Goal: Task Accomplishment & Management: Use online tool/utility

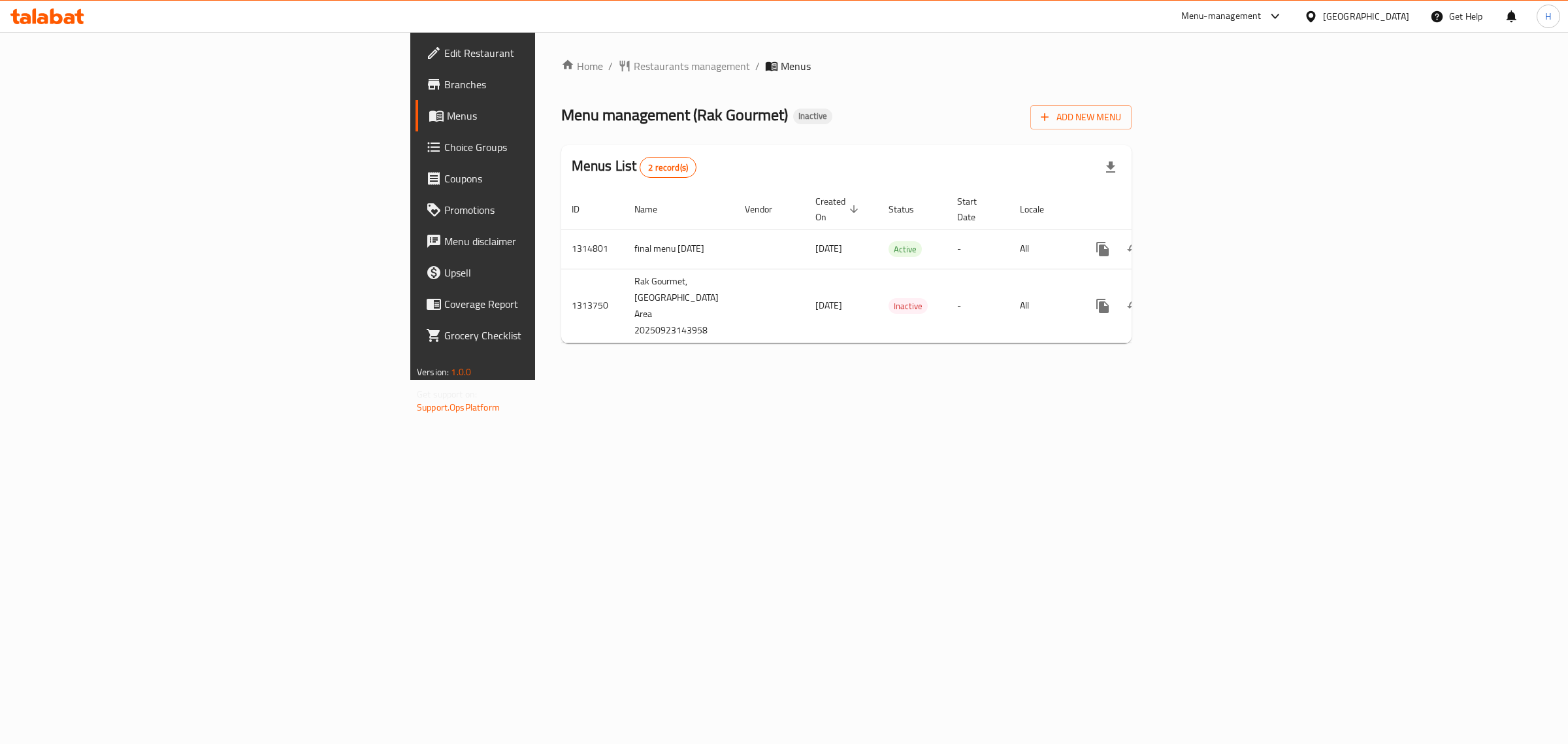
drag, startPoint x: 906, startPoint y: 86, endPoint x: 837, endPoint y: 19, distance: 96.2
click at [906, 86] on div "Home / Restaurants management / Menus Menu management ( Rak Gourmet ) Inactive …" at bounding box center [846, 206] width 570 height 296
click at [1205, 242] on icon "enhanced table" at bounding box center [1197, 249] width 16 height 16
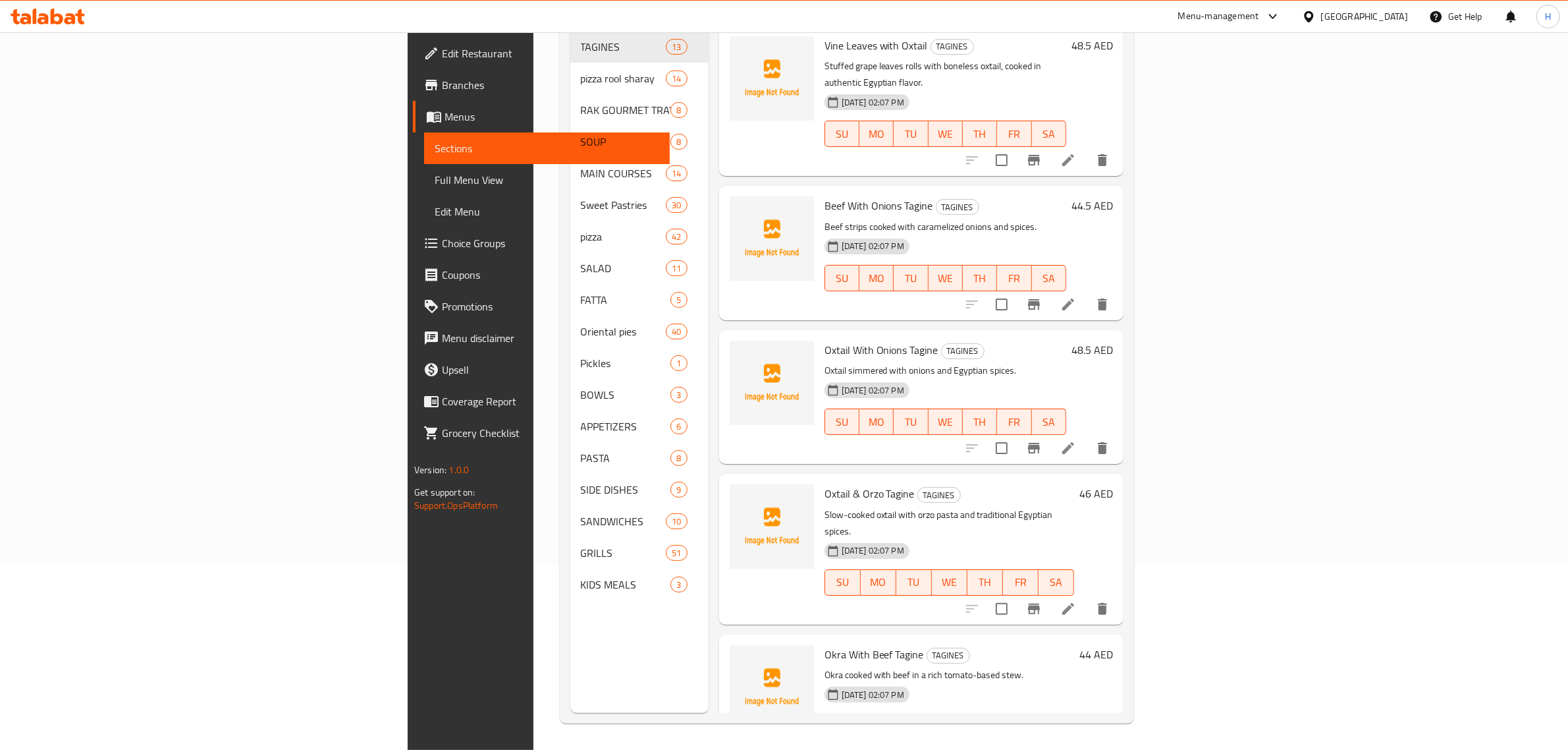
scroll to position [185, 0]
click at [435, 188] on span "Full Menu View" at bounding box center [547, 180] width 225 height 16
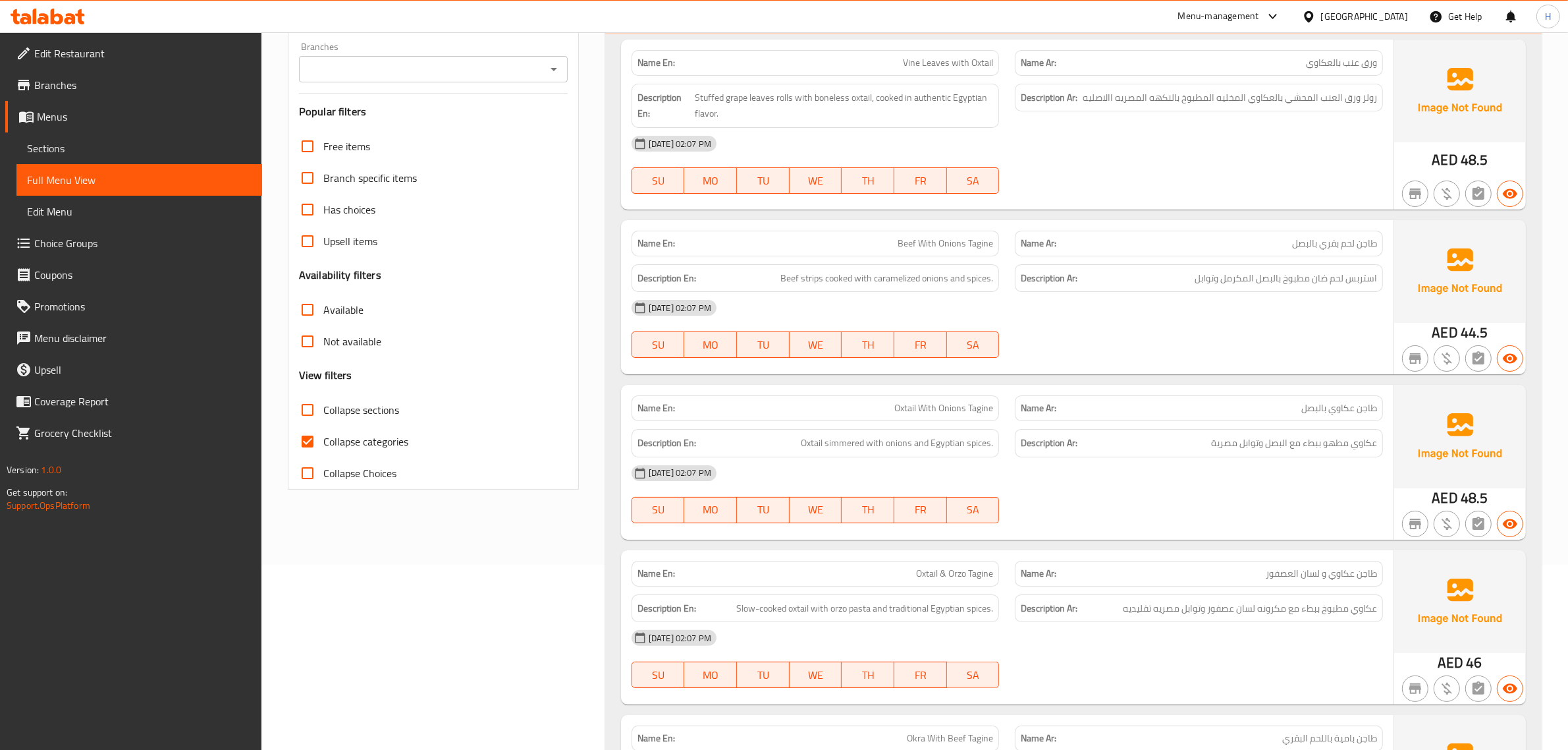
click at [50, 145] on span "Sections" at bounding box center [140, 148] width 225 height 16
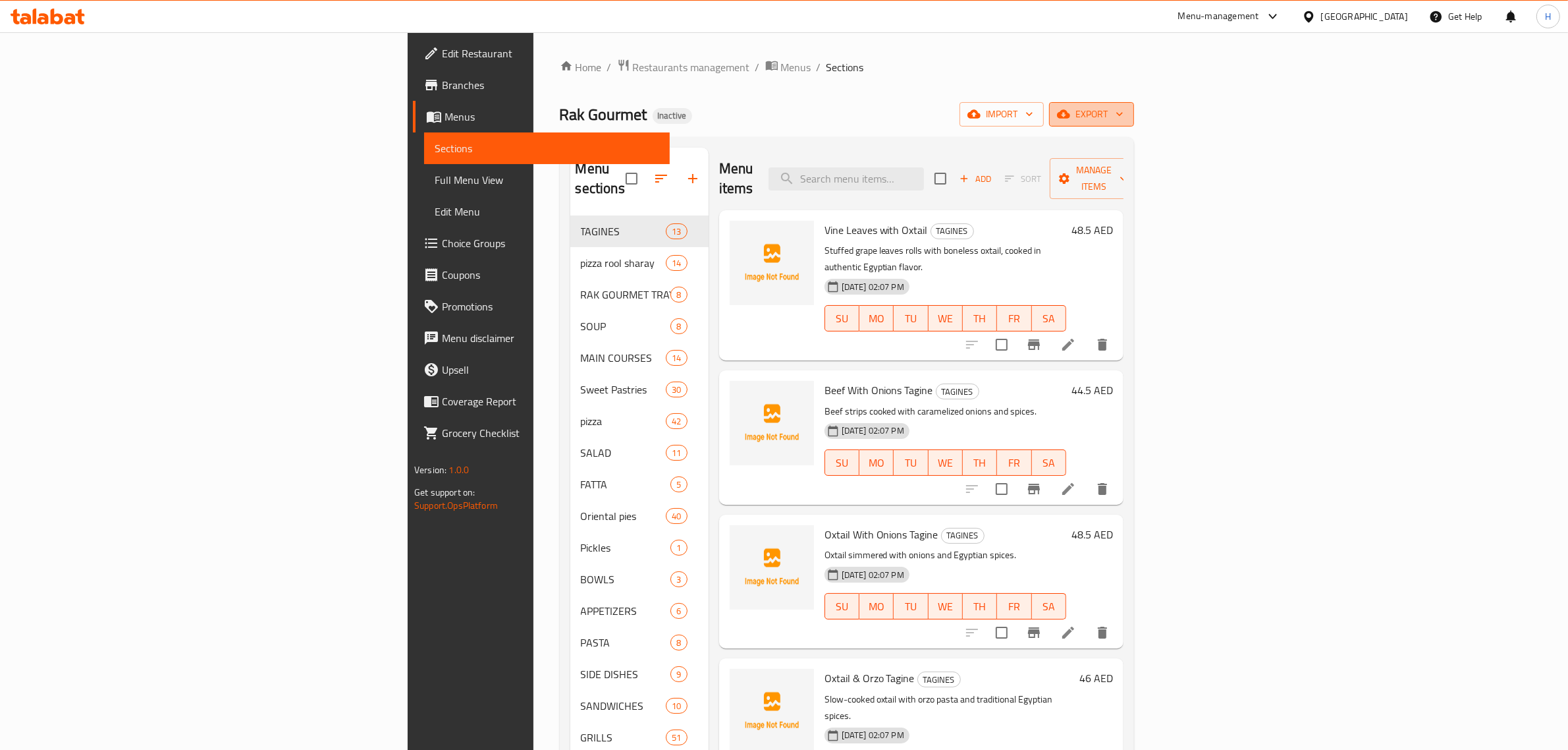
click at [1123, 119] on span "export" at bounding box center [1092, 114] width 64 height 17
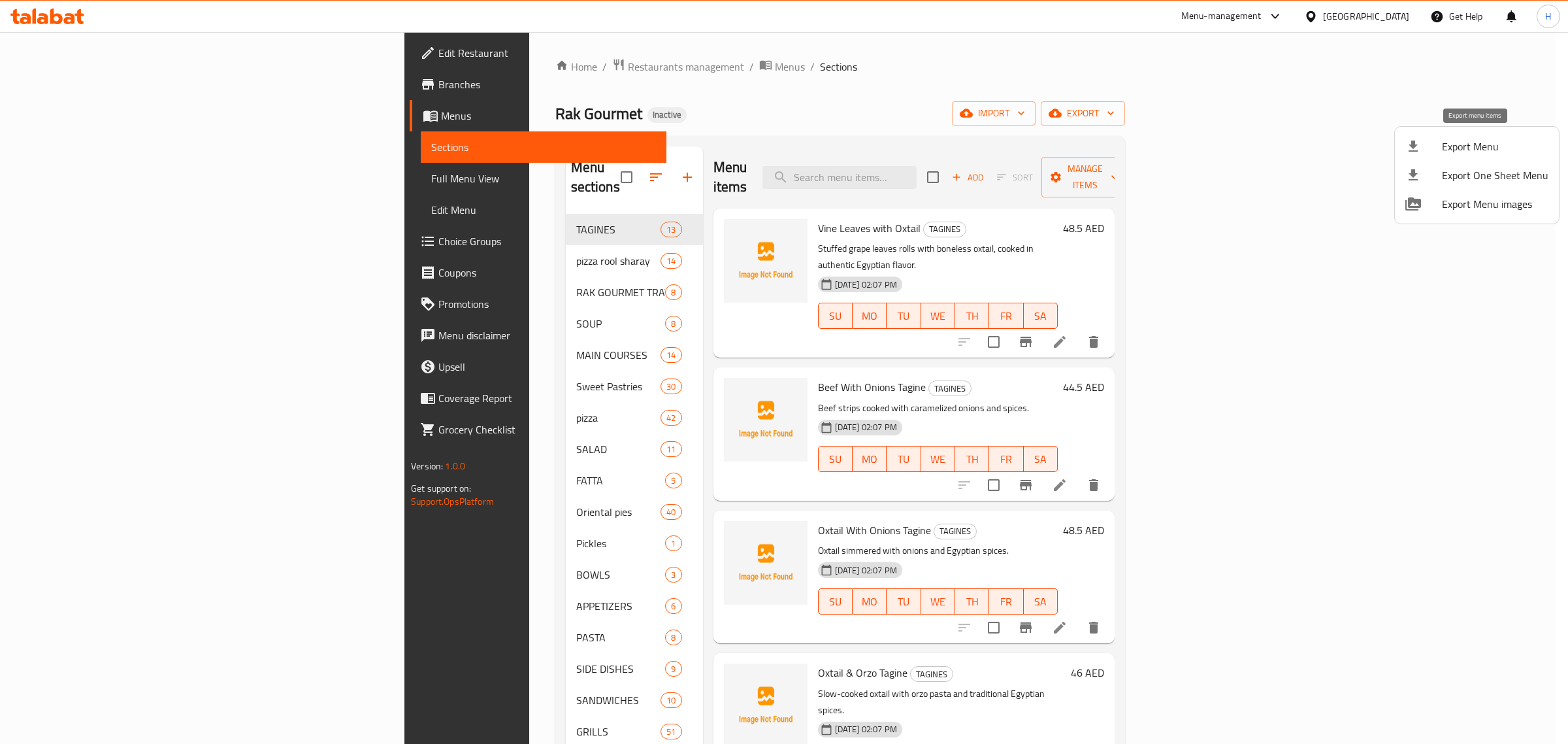
click at [1453, 144] on span "Export Menu" at bounding box center [1494, 146] width 106 height 16
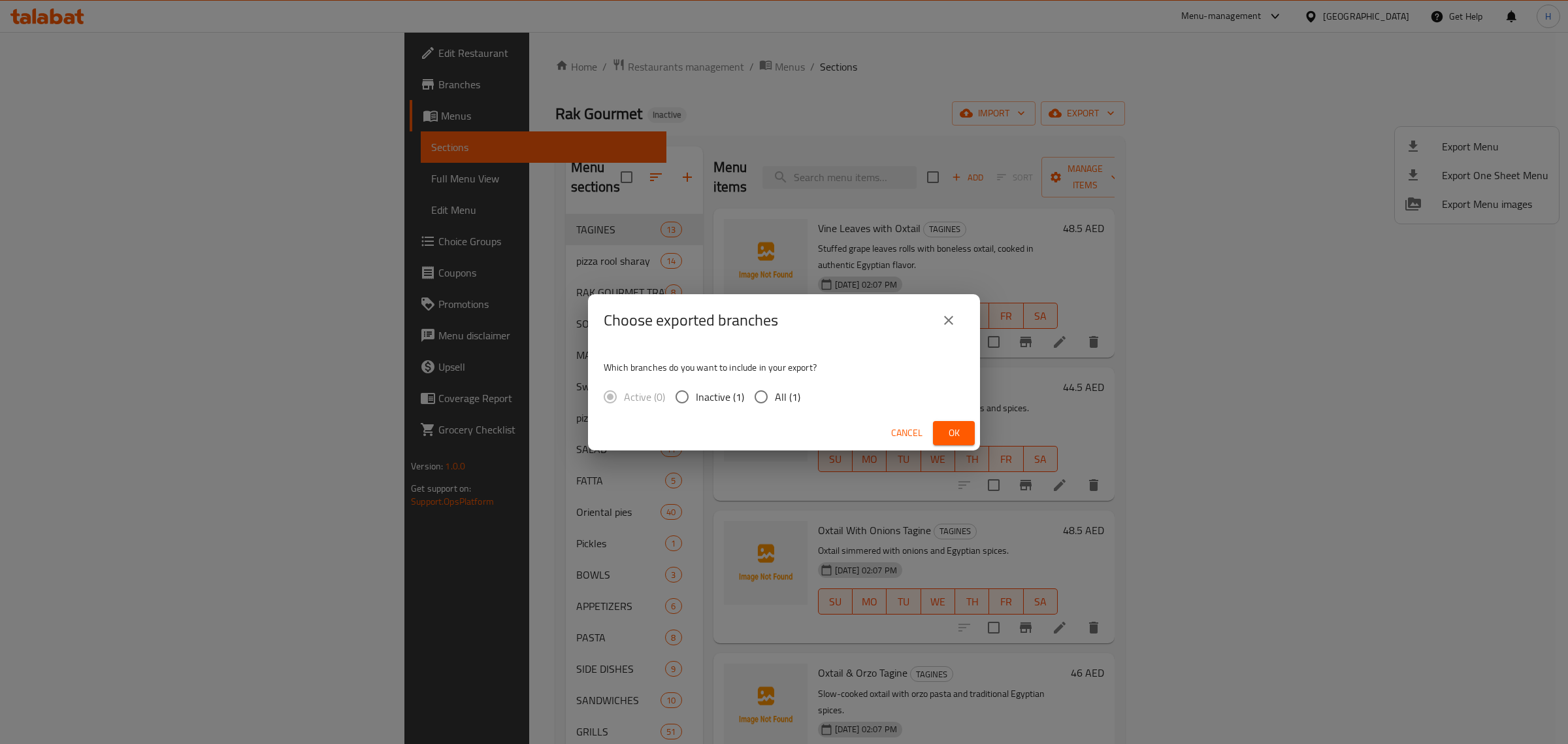
click at [758, 398] on input "All (1)" at bounding box center [761, 396] width 27 height 27
radio input "true"
click at [761, 397] on input "All (1)" at bounding box center [761, 396] width 27 height 27
click at [959, 433] on span "Ok" at bounding box center [954, 433] width 21 height 16
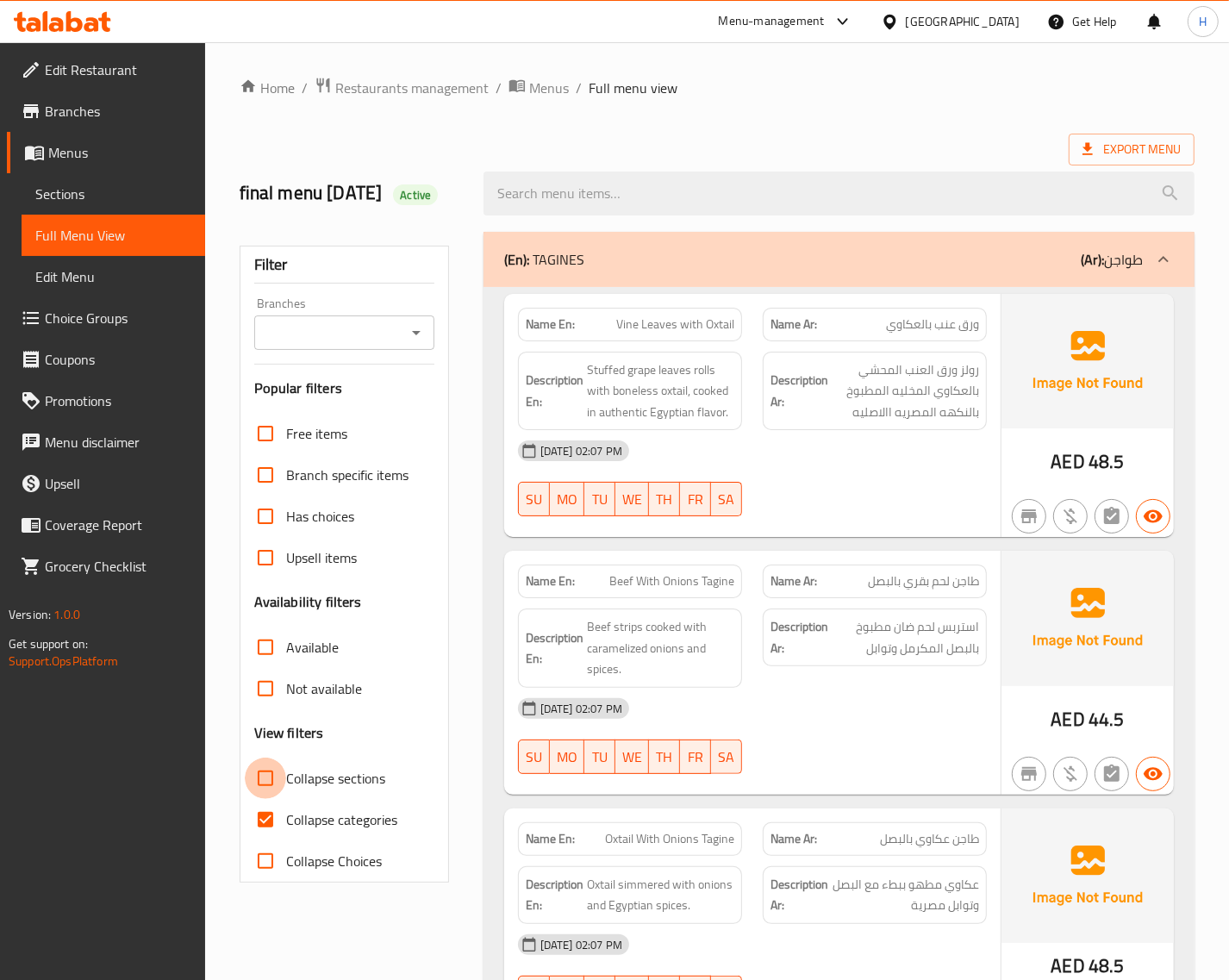
click at [266, 795] on input "Collapse sections" at bounding box center [266, 778] width 41 height 41
checkbox input "true"
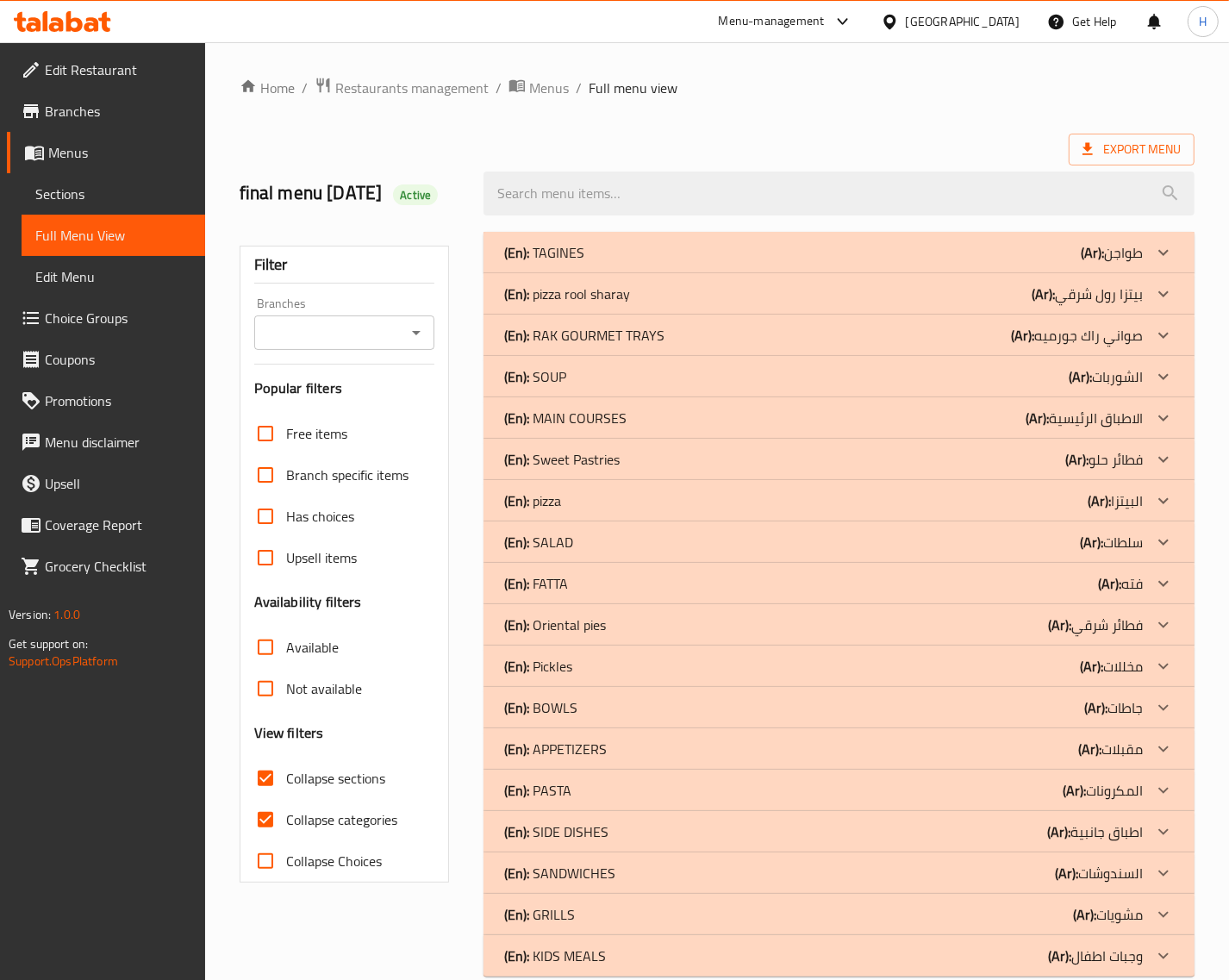
click at [271, 840] on input "Collapse categories" at bounding box center [266, 819] width 41 height 41
checkbox input "false"
click at [1080, 390] on b "(Ar):" at bounding box center [1080, 376] width 24 height 25
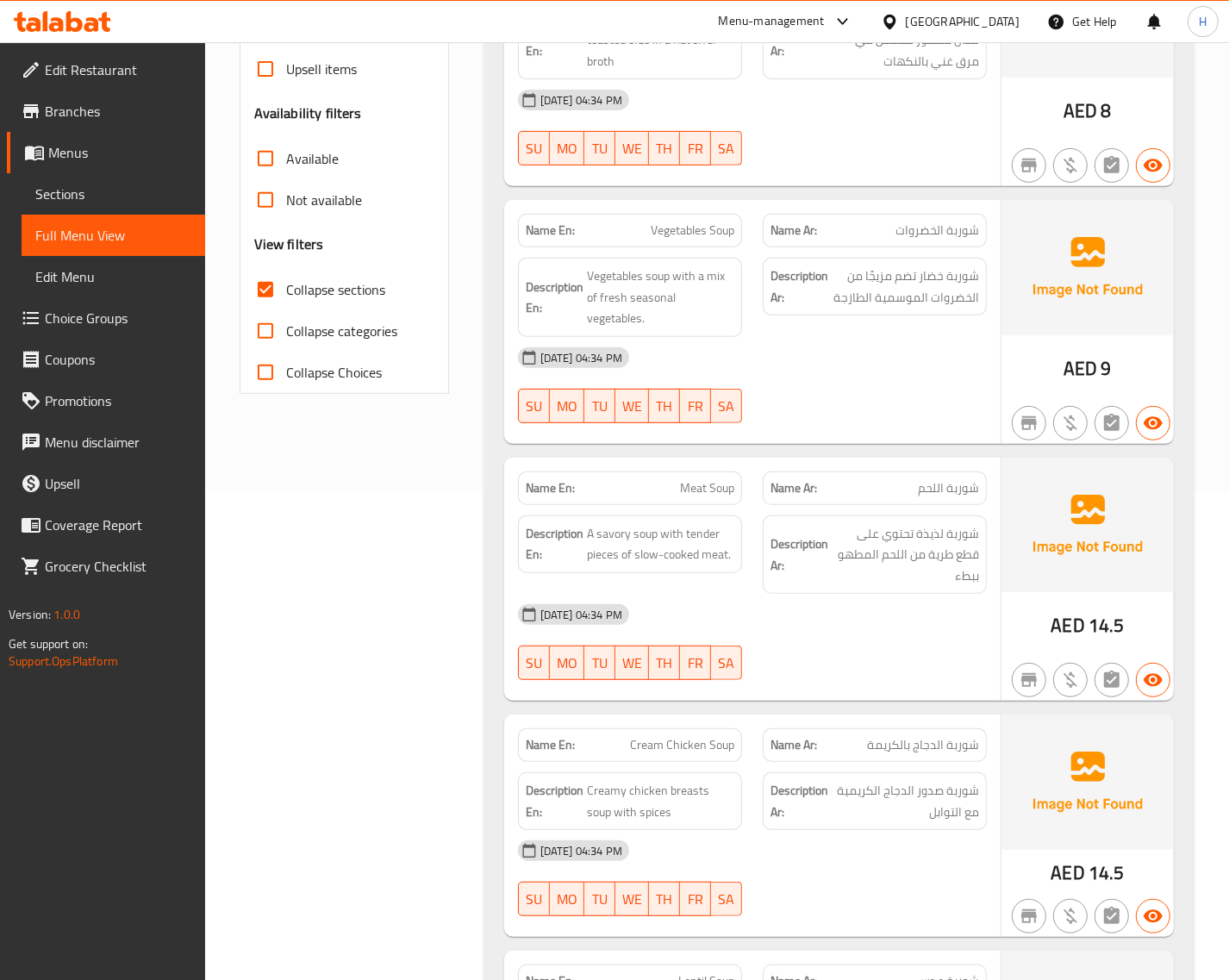
scroll to position [538, 0]
